Goal: Information Seeking & Learning: Check status

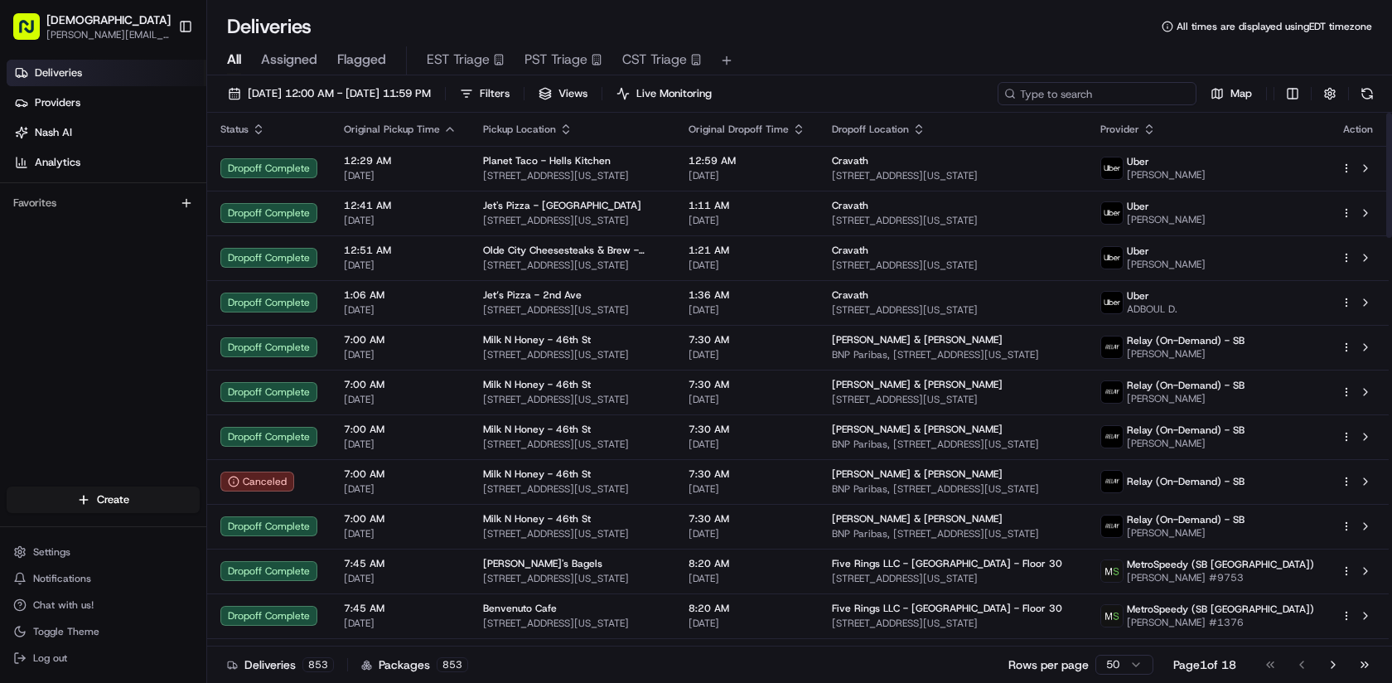
click at [1088, 91] on input at bounding box center [1096, 93] width 199 height 23
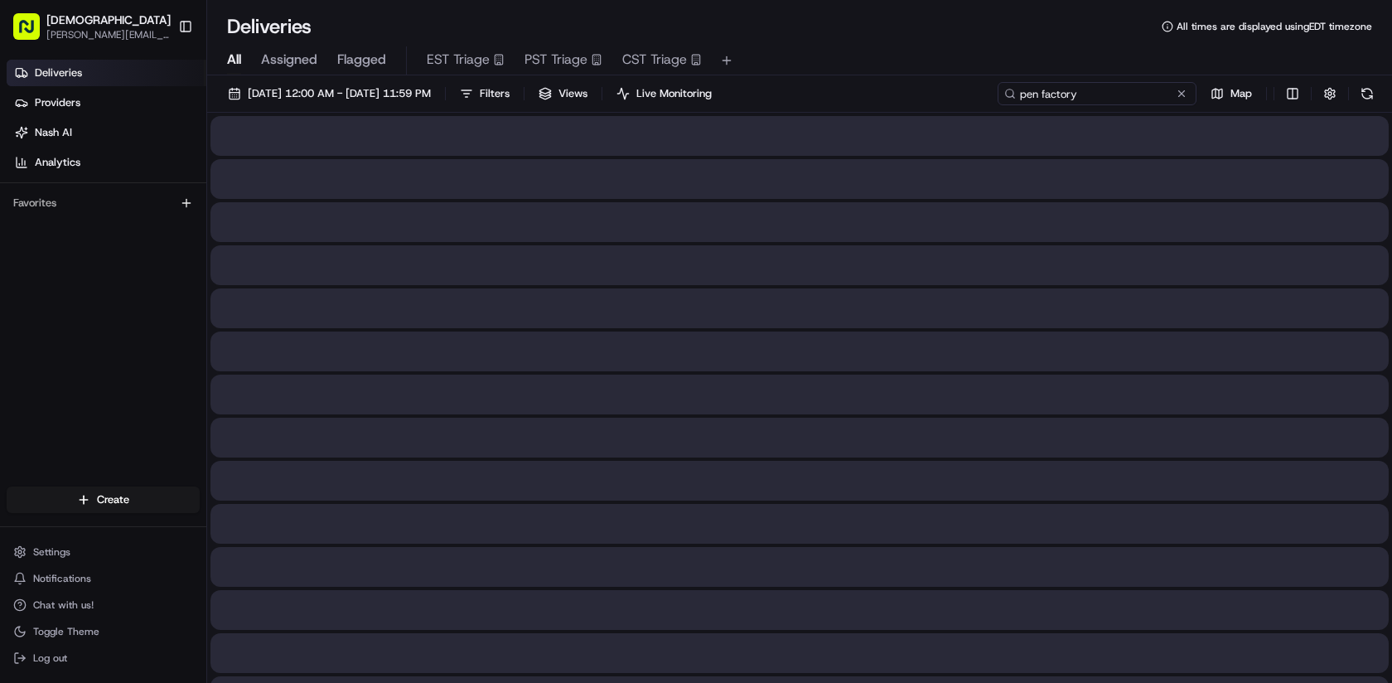
type input "pen factory"
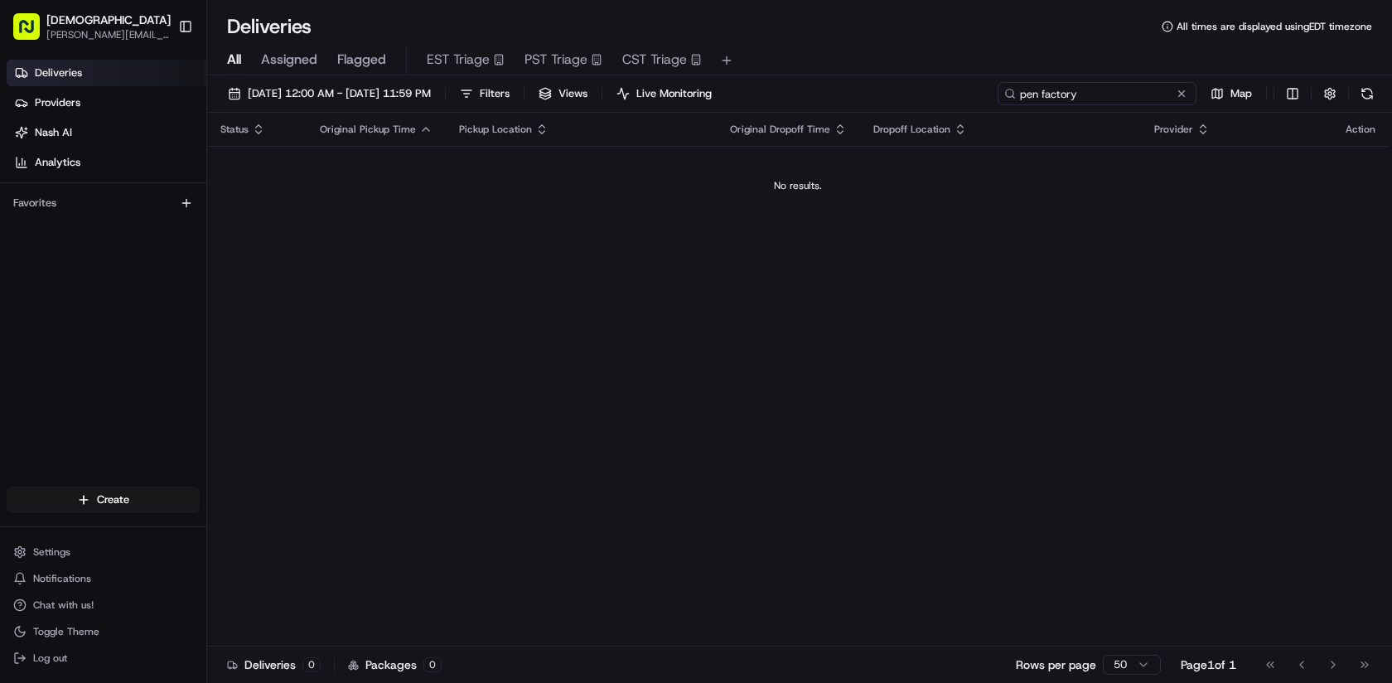
drag, startPoint x: 1111, startPoint y: 89, endPoint x: 1005, endPoint y: 85, distance: 106.1
click at [1009, 89] on div "pen factory" at bounding box center [1096, 93] width 199 height 23
type input "[GEOGRAPHIC_DATA]"
drag, startPoint x: 1101, startPoint y: 98, endPoint x: 1010, endPoint y: 93, distance: 91.3
click at [1011, 94] on div "[GEOGRAPHIC_DATA]" at bounding box center [1096, 93] width 199 height 23
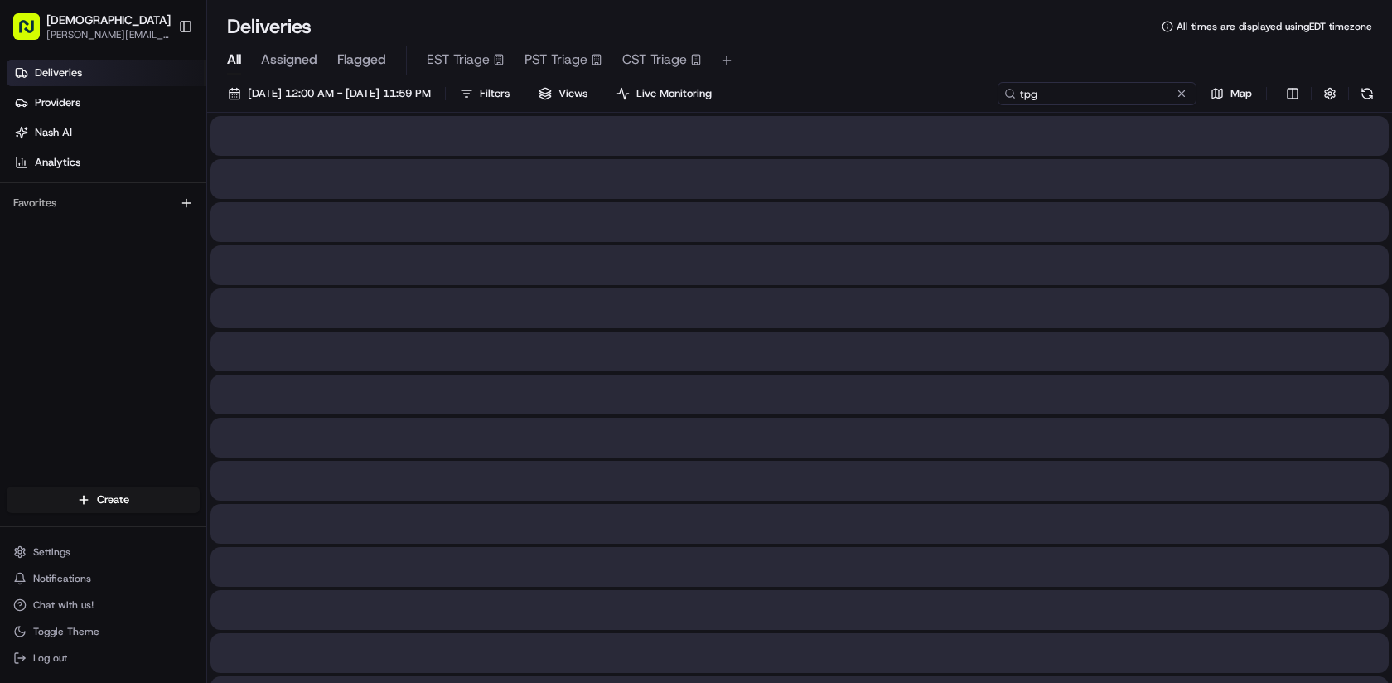
type input "tpg"
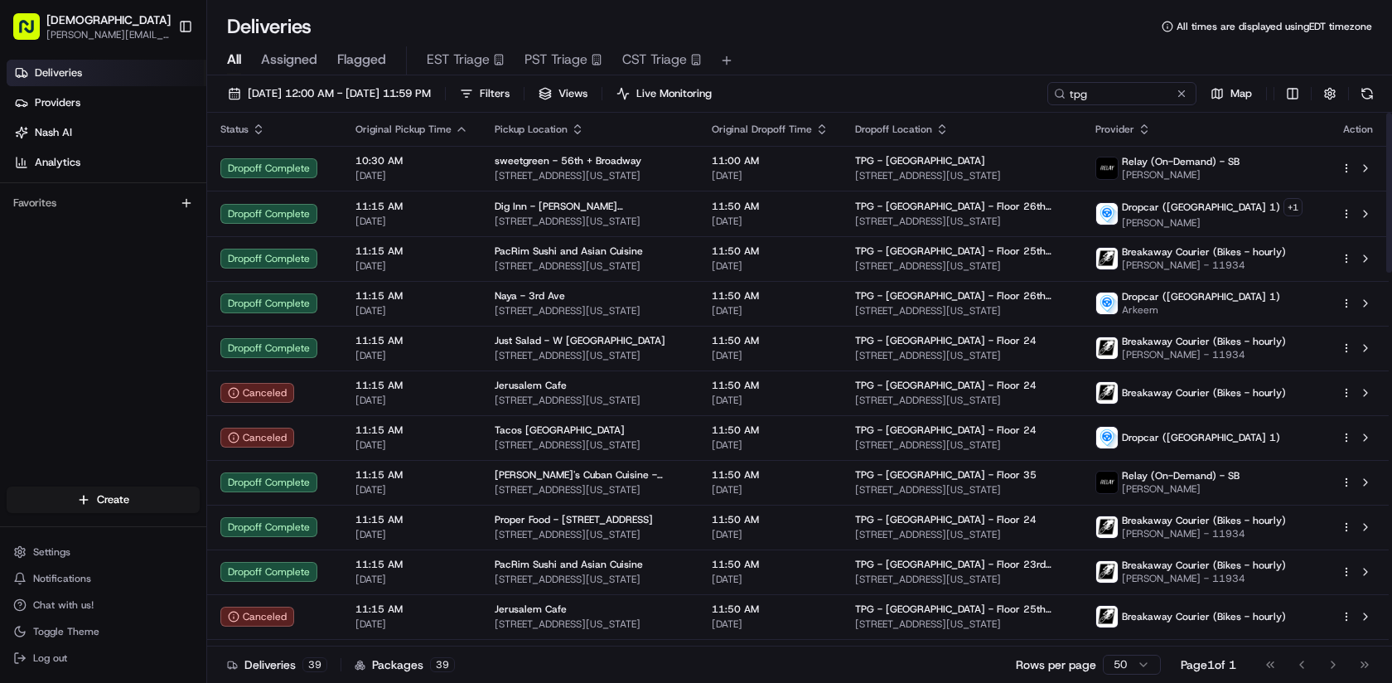
click at [942, 89] on div "[DATE] 12:00 AM - [DATE] 11:59 PM Filters Views Live Monitoring tpg Map" at bounding box center [799, 97] width 1184 height 31
click at [1006, 123] on div "Dropoff Location" at bounding box center [962, 129] width 214 height 13
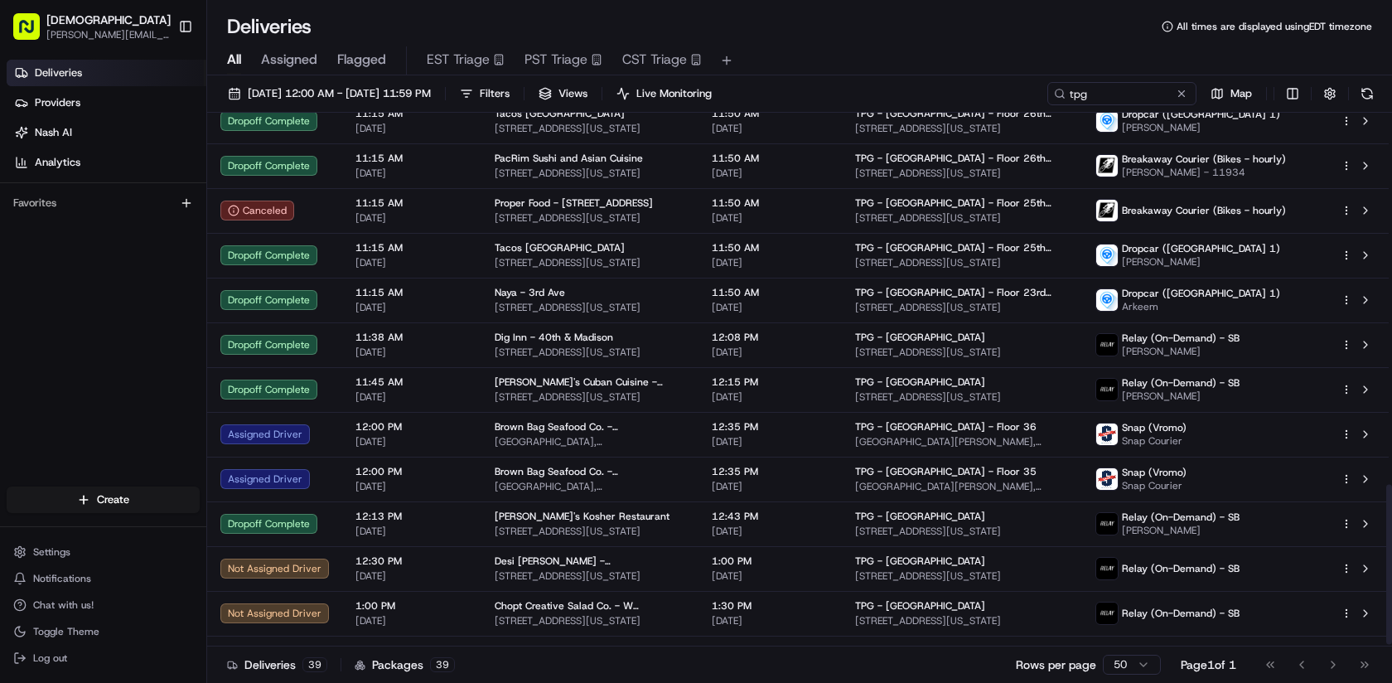
scroll to position [1247, 0]
